Goal: Information Seeking & Learning: Learn about a topic

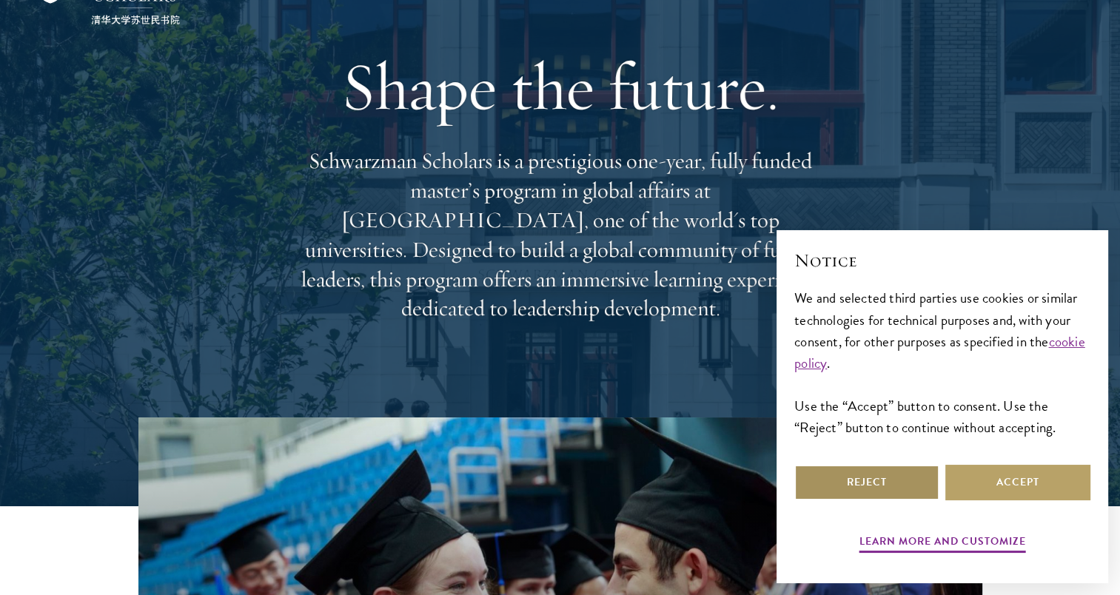
click at [880, 479] on button "Reject" at bounding box center [867, 483] width 145 height 36
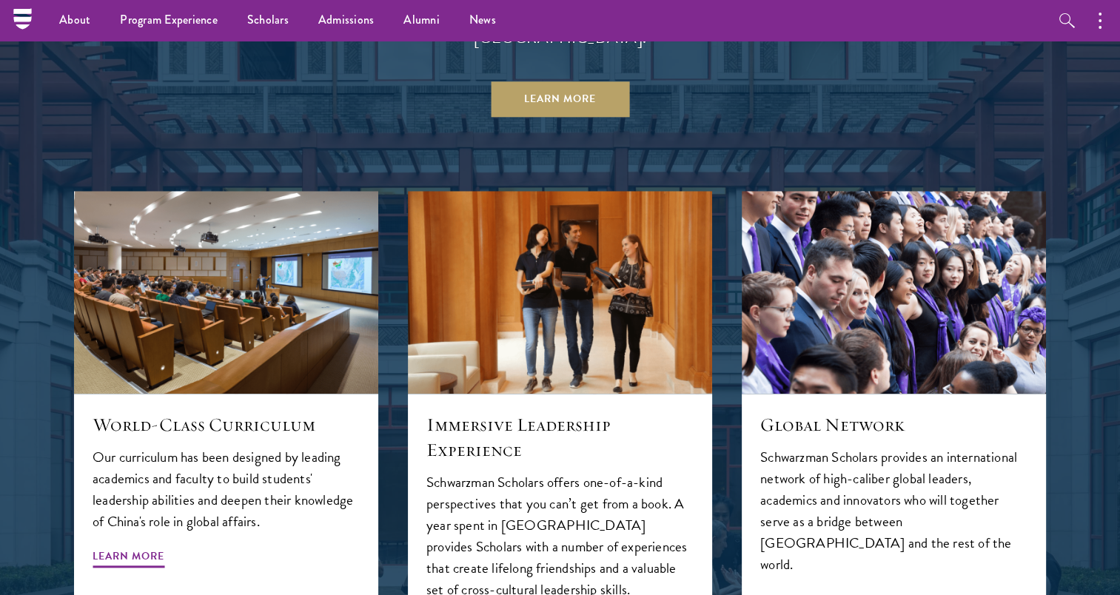
scroll to position [1422, 0]
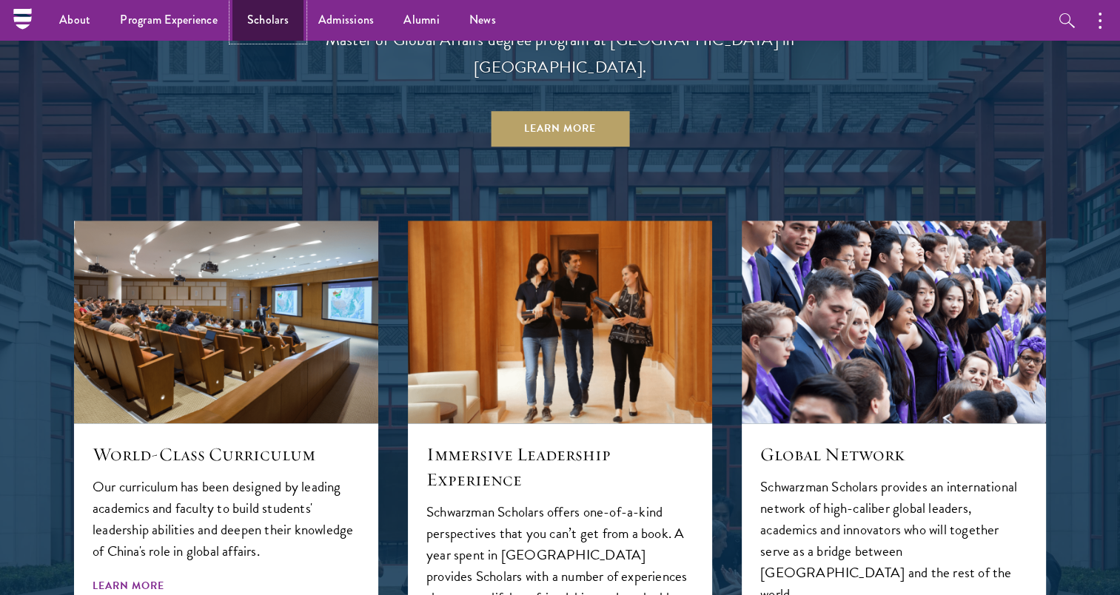
click at [264, 12] on link "Scholars" at bounding box center [268, 20] width 71 height 41
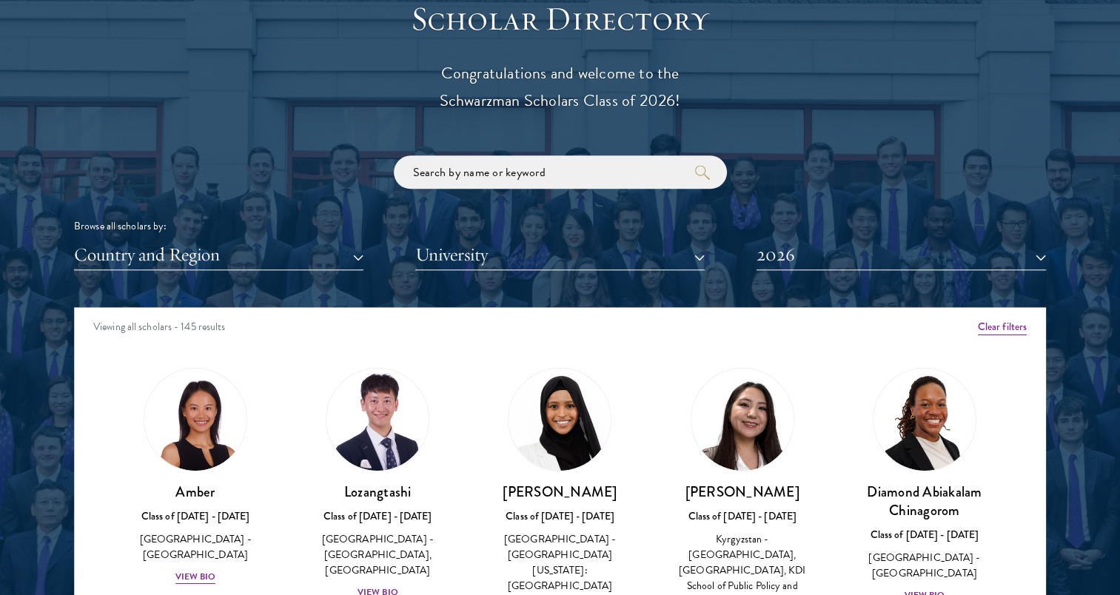
scroll to position [1807, 0]
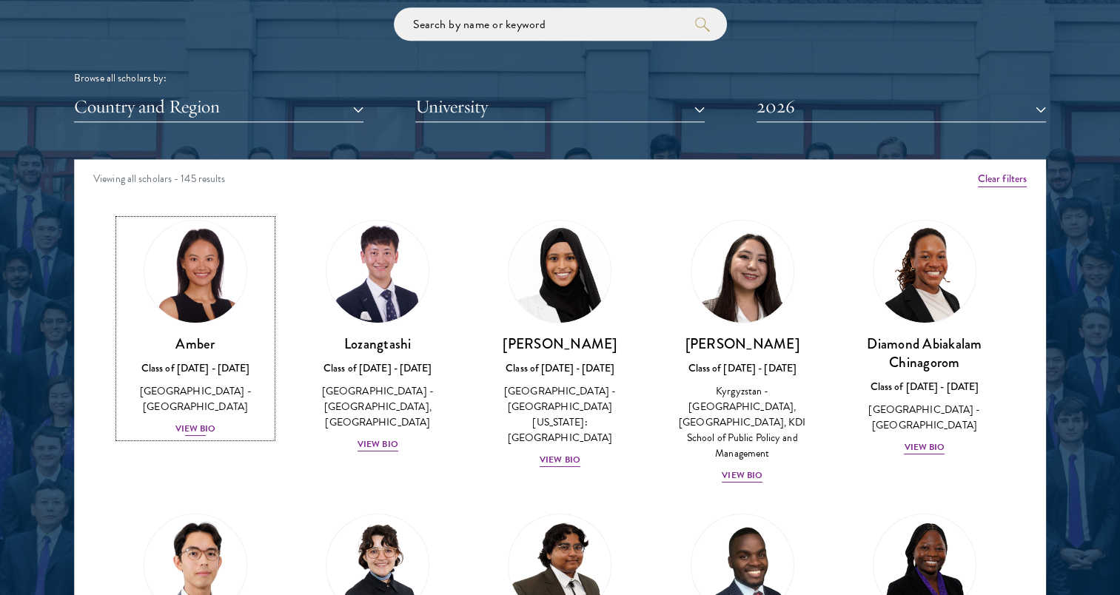
click at [195, 422] on div "View Bio" at bounding box center [195, 429] width 41 height 14
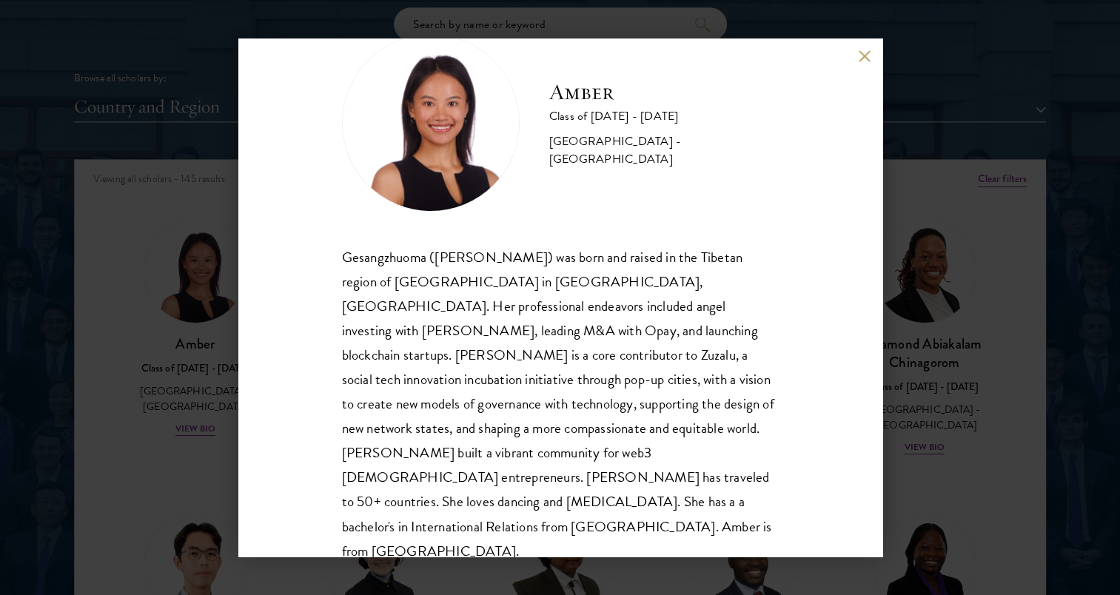
scroll to position [50, 0]
click at [865, 56] on button at bounding box center [865, 56] width 13 height 13
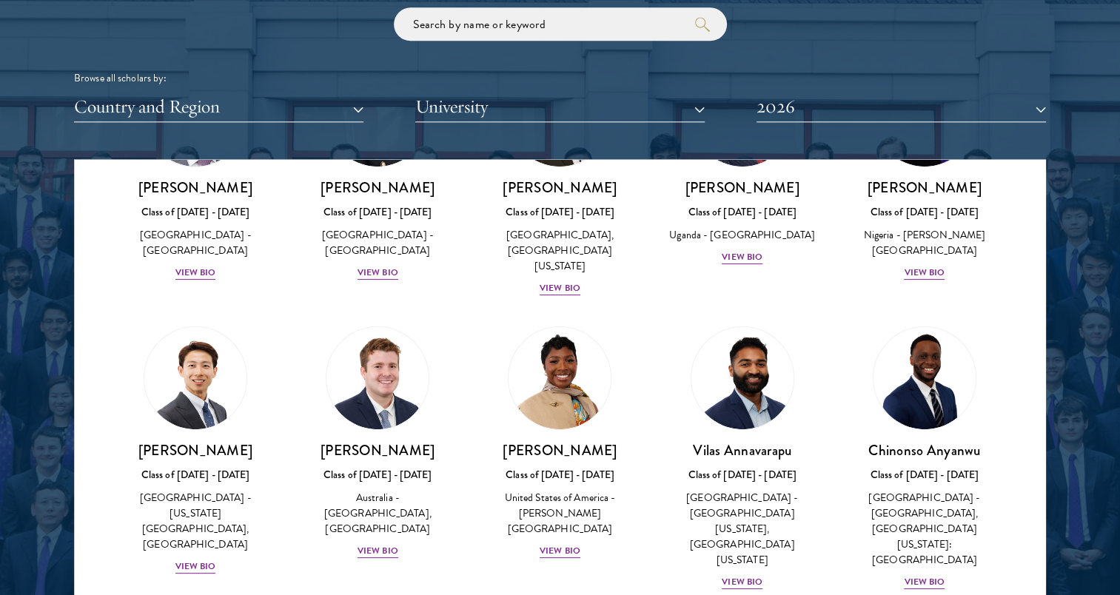
scroll to position [455, 0]
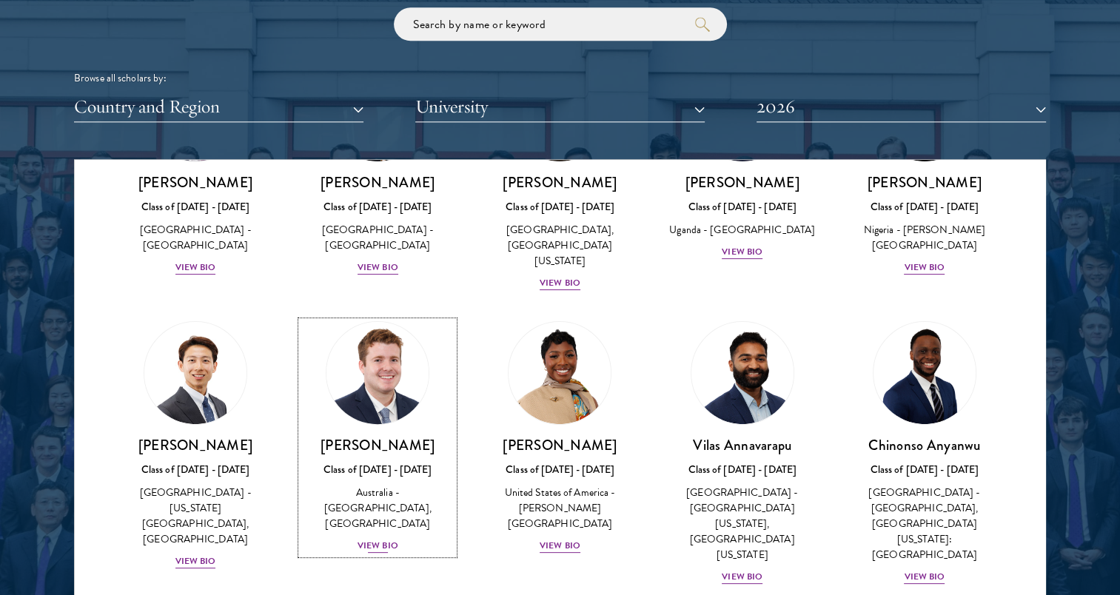
click at [385, 539] on div "View Bio" at bounding box center [378, 546] width 41 height 14
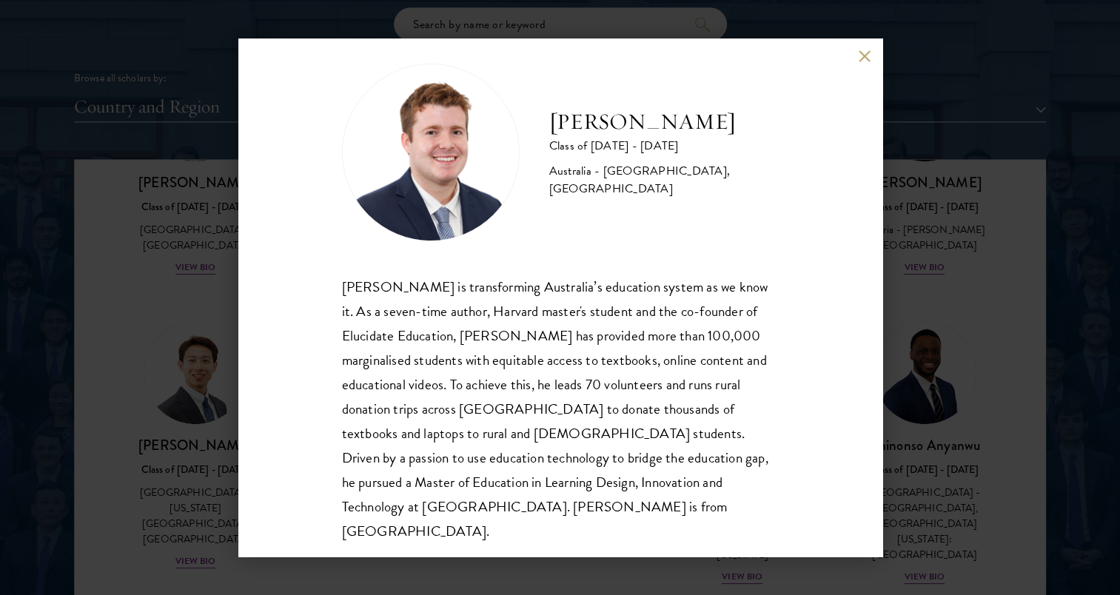
scroll to position [26, 0]
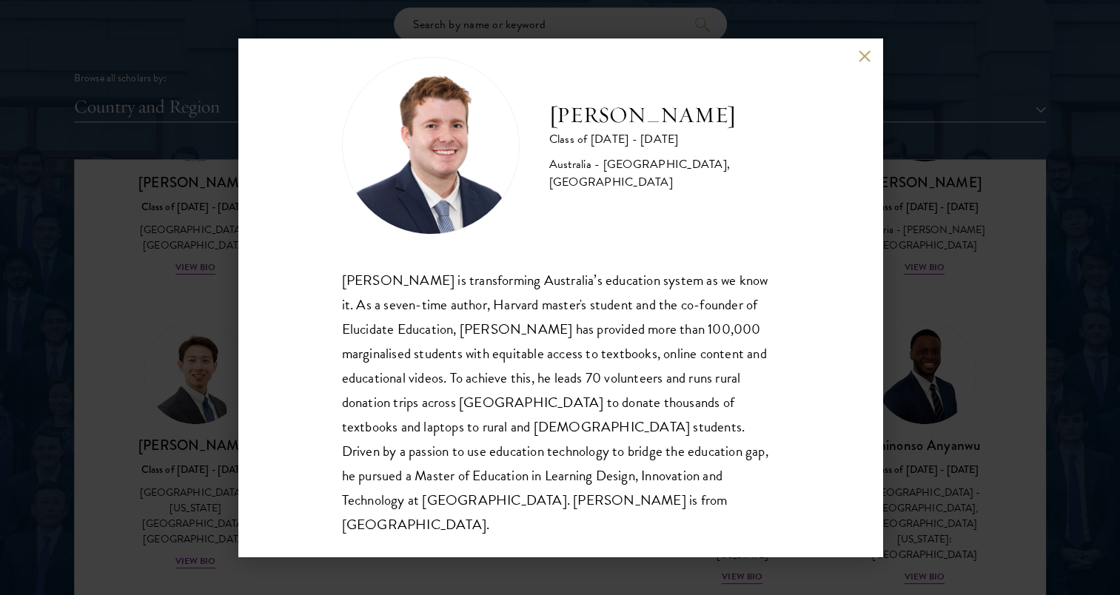
click at [865, 56] on button at bounding box center [865, 56] width 13 height 13
